Goal: Information Seeking & Learning: Learn about a topic

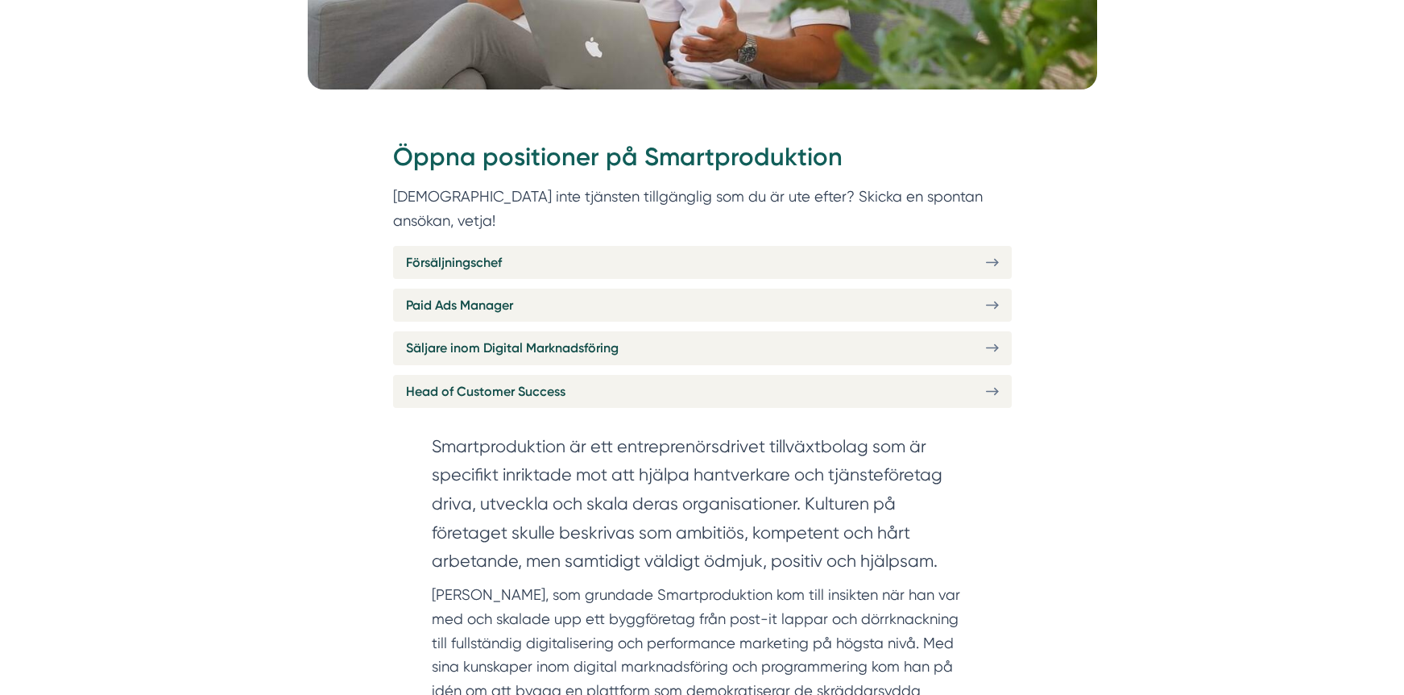
scroll to position [606, 0]
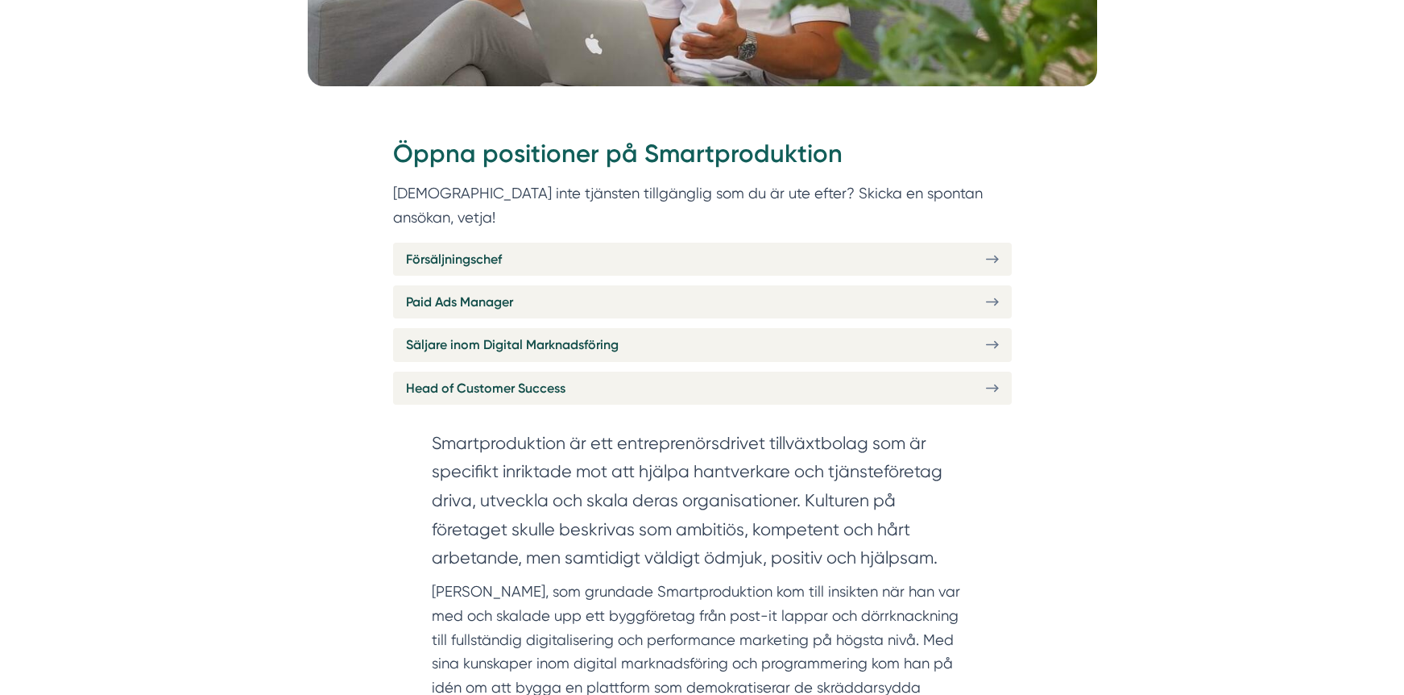
click at [666, 299] on div "Försäljningschef Paid Ads Manager Säljare inom Digital Marknadsföring Head of C…" at bounding box center [702, 324] width 619 height 163
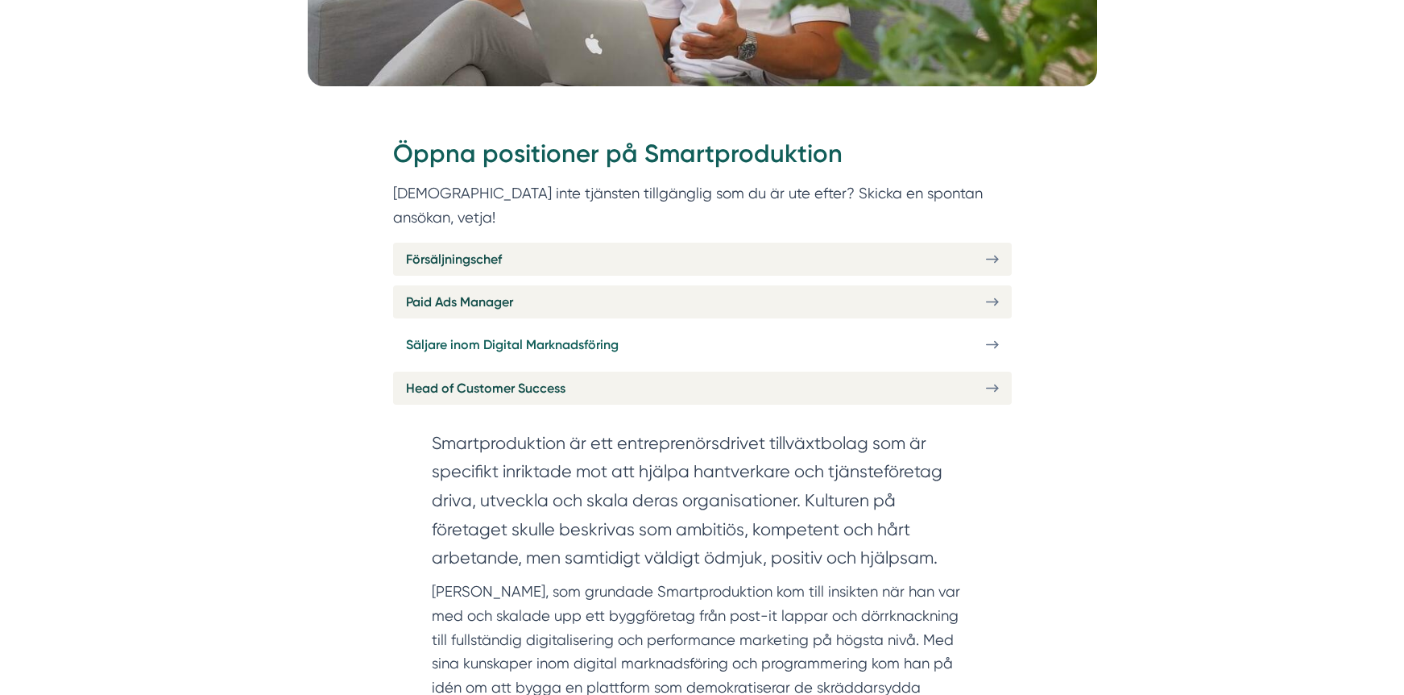
click at [668, 328] on link "Säljare inom Digital Marknadsföring" at bounding box center [702, 344] width 619 height 33
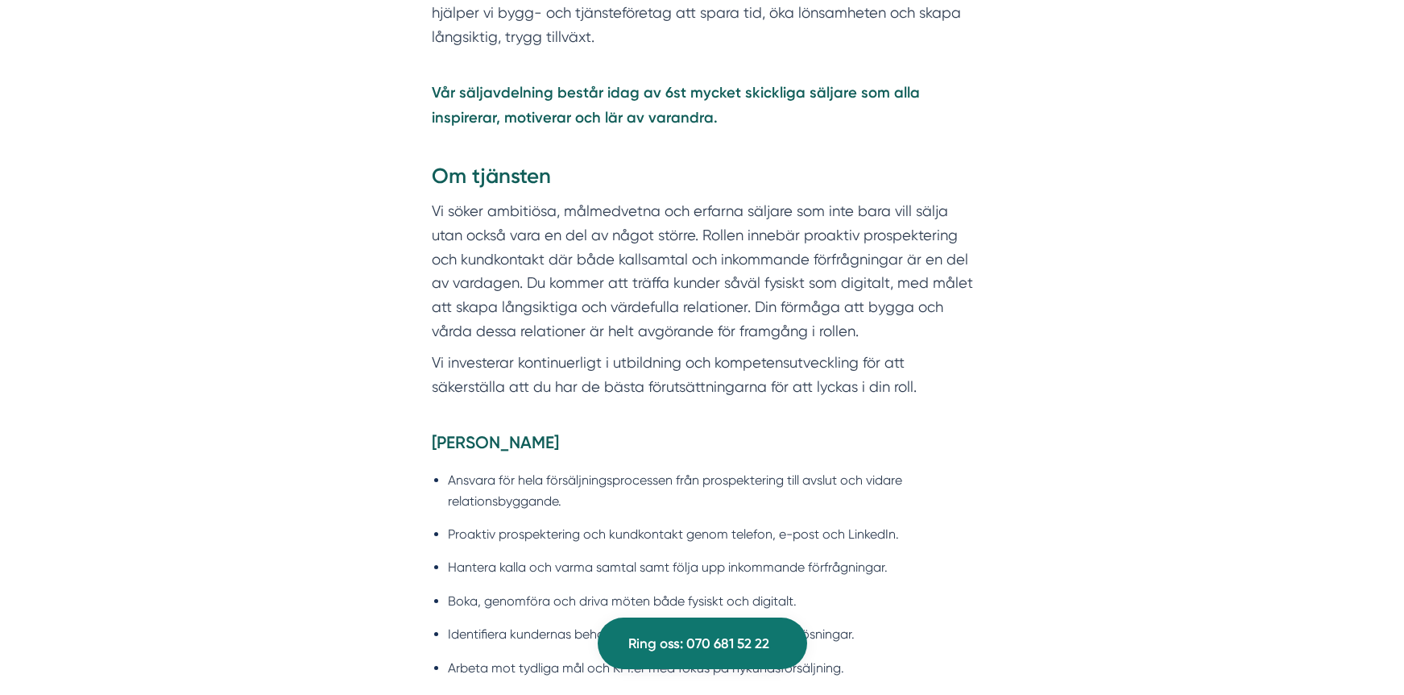
scroll to position [1326, 0]
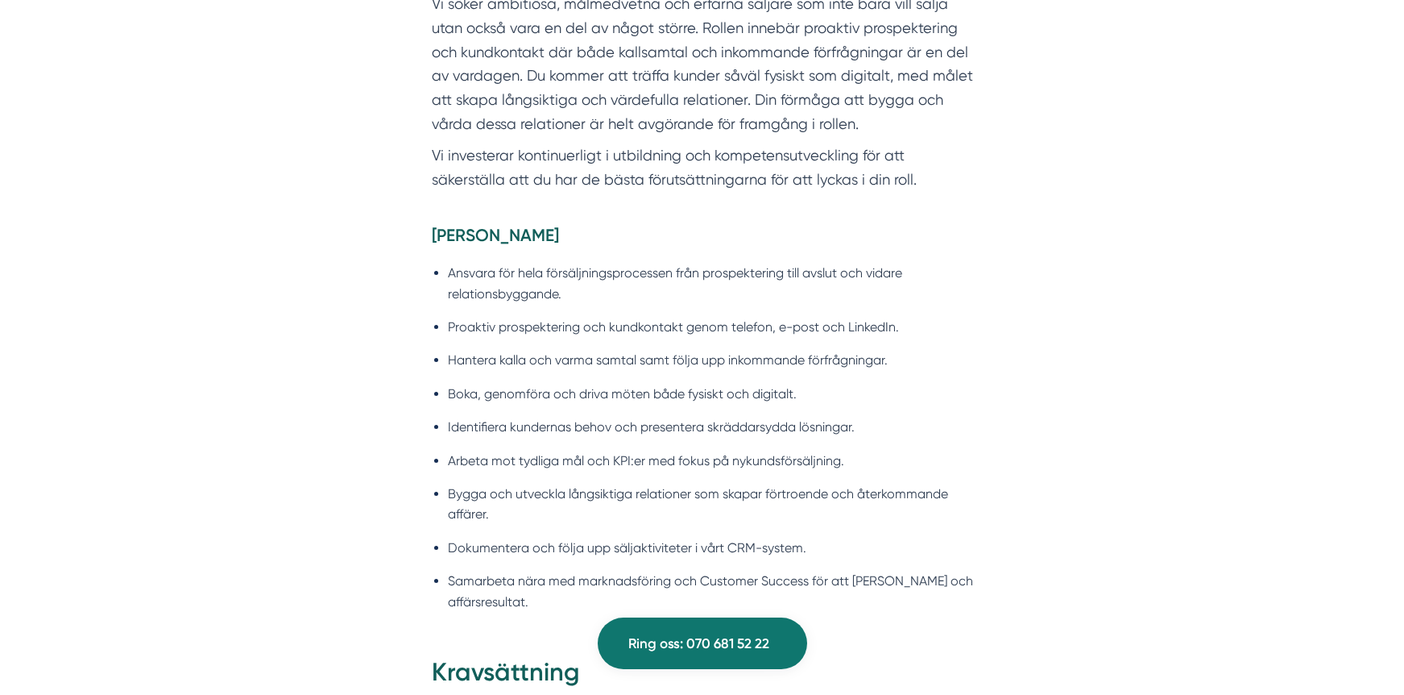
drag, startPoint x: 0, startPoint y: 0, endPoint x: 869, endPoint y: 571, distance: 1039.6
click at [869, 571] on ul "Ansvara för hela försäljningsprocessen från prospektering till avslut och vidar…" at bounding box center [702, 441] width 541 height 379
click at [869, 571] on li "Samarbeta nära med marknadsföring och Customer Success för att maximera kundnyt…" at bounding box center [710, 590] width 525 height 41
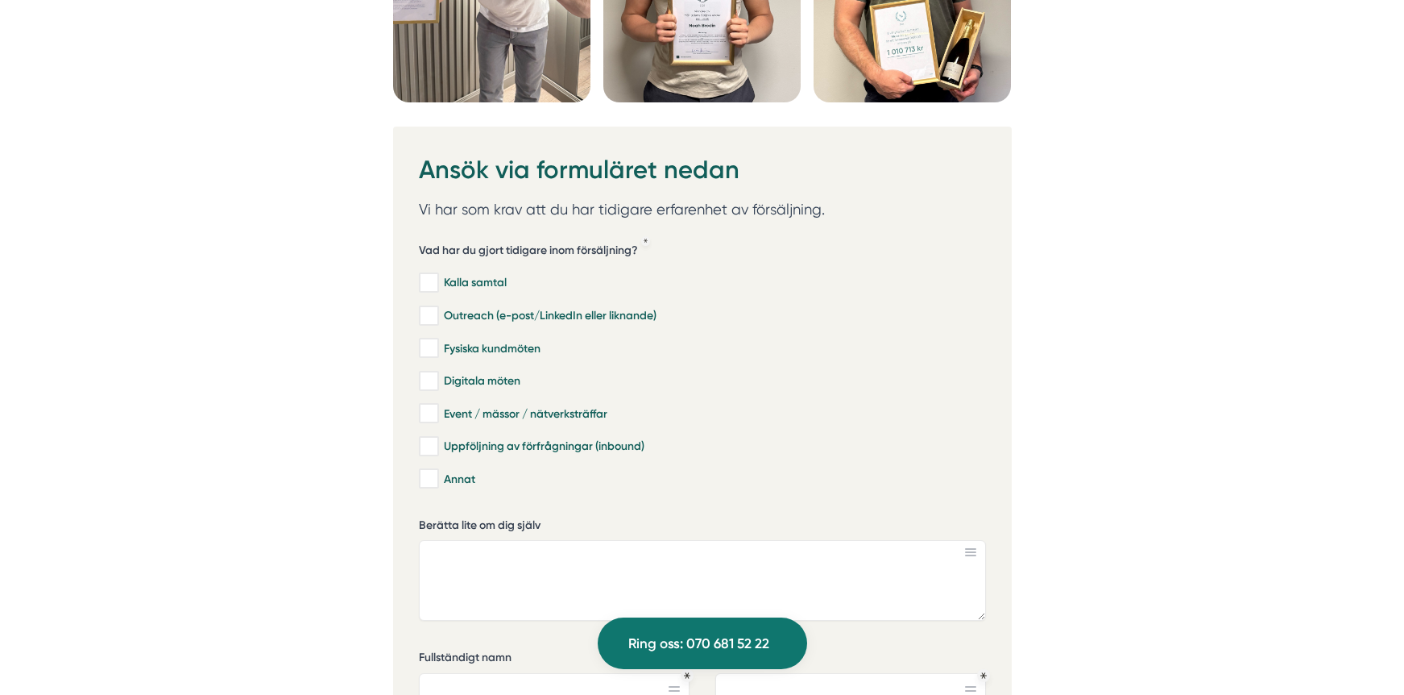
scroll to position [5399, 0]
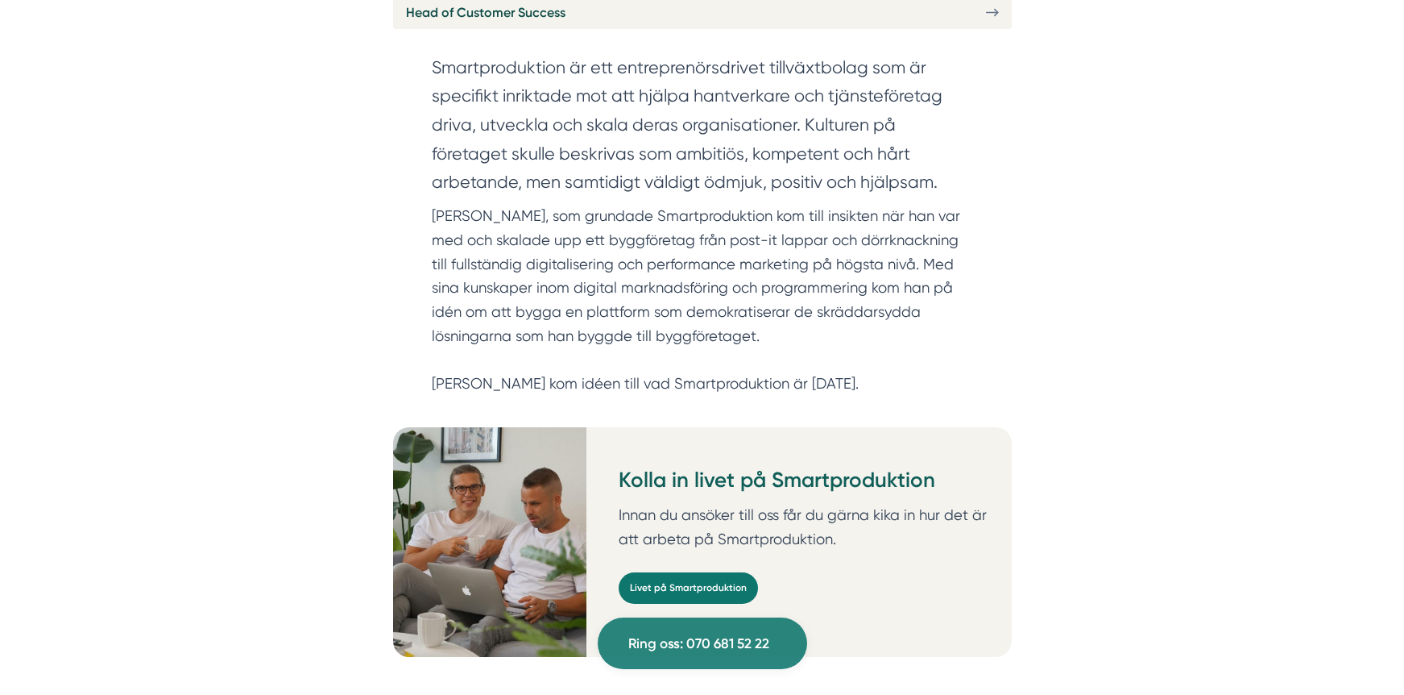
scroll to position [606, 0]
